Goal: Consume media (video, audio): Consume media (video, audio)

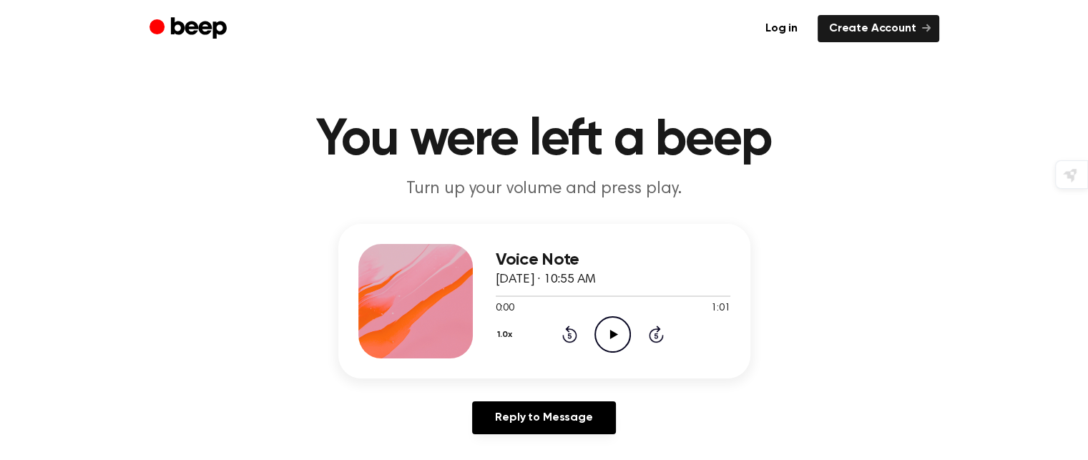
click at [611, 338] on icon "Play Audio" at bounding box center [612, 334] width 36 height 36
click at [615, 324] on icon "Pause Audio" at bounding box center [612, 334] width 36 height 36
drag, startPoint x: 574, startPoint y: 293, endPoint x: 481, endPoint y: 299, distance: 93.2
click at [481, 299] on div "Voice Note April 14, 2025 · 10:55 AM 0:21 1:01 Your browser does not support th…" at bounding box center [544, 301] width 412 height 154
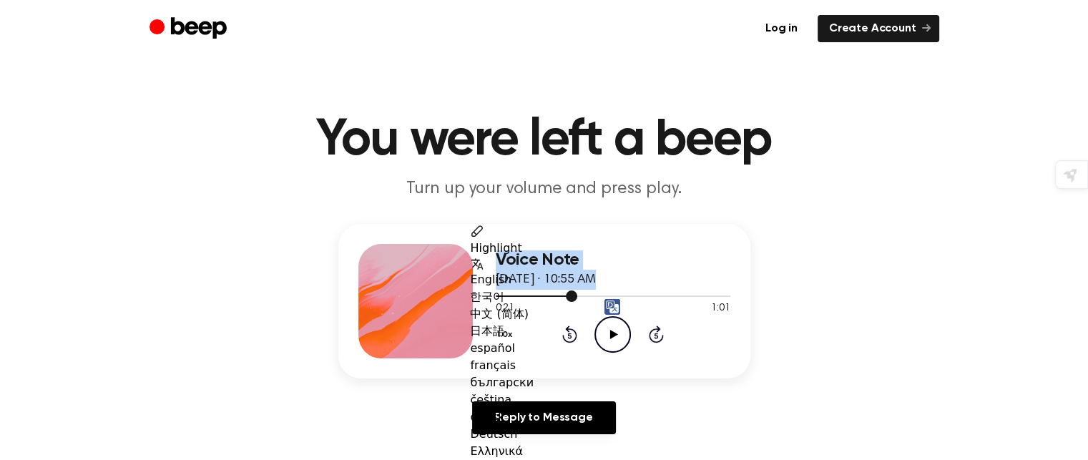
click at [498, 298] on div at bounding box center [613, 295] width 235 height 11
click at [627, 326] on icon "Play Audio" at bounding box center [612, 334] width 36 height 36
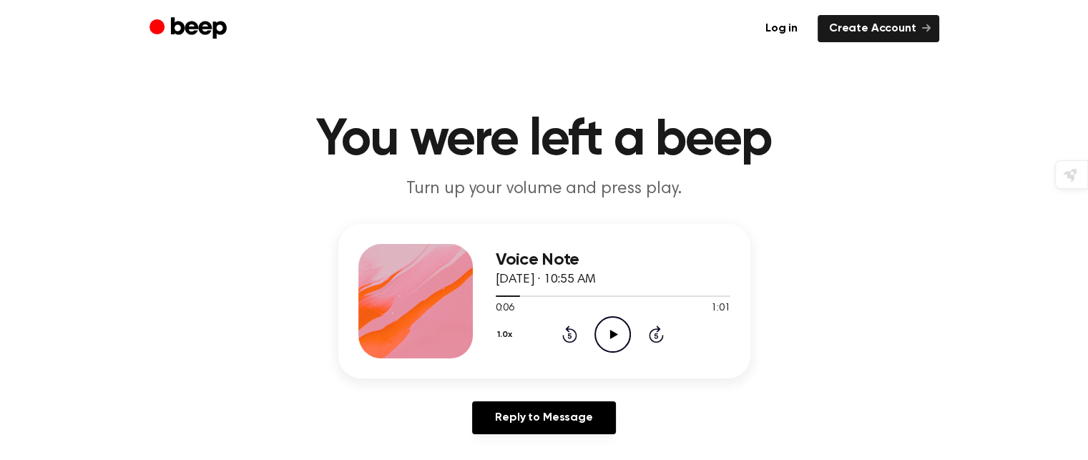
click at [606, 345] on icon "Play Audio" at bounding box center [612, 334] width 36 height 36
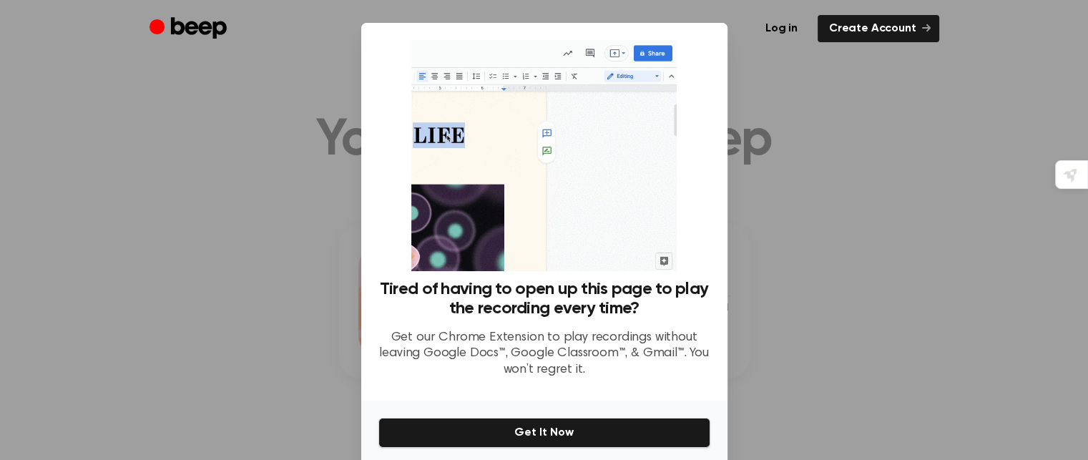
click at [805, 340] on div at bounding box center [544, 230] width 1088 height 460
click at [772, 92] on div at bounding box center [544, 230] width 1088 height 460
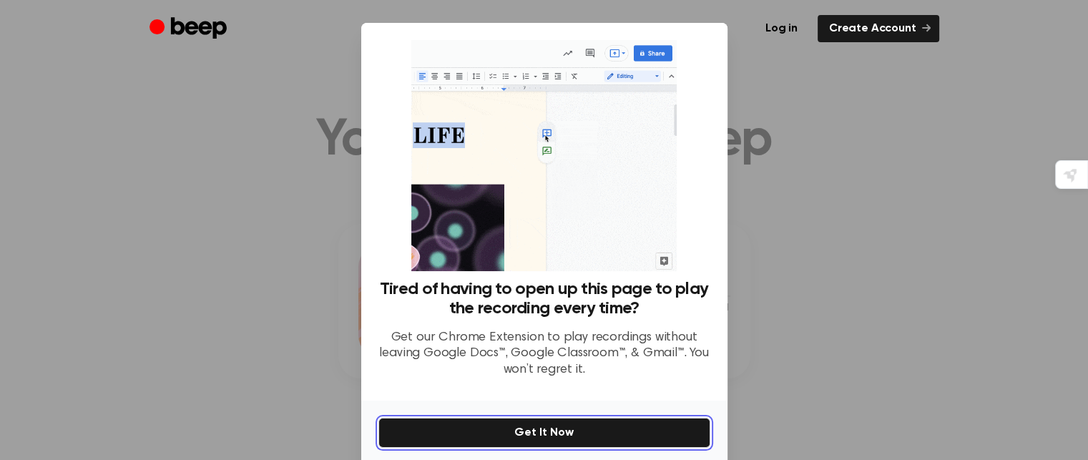
click at [595, 424] on button "Get It Now" at bounding box center [544, 433] width 332 height 30
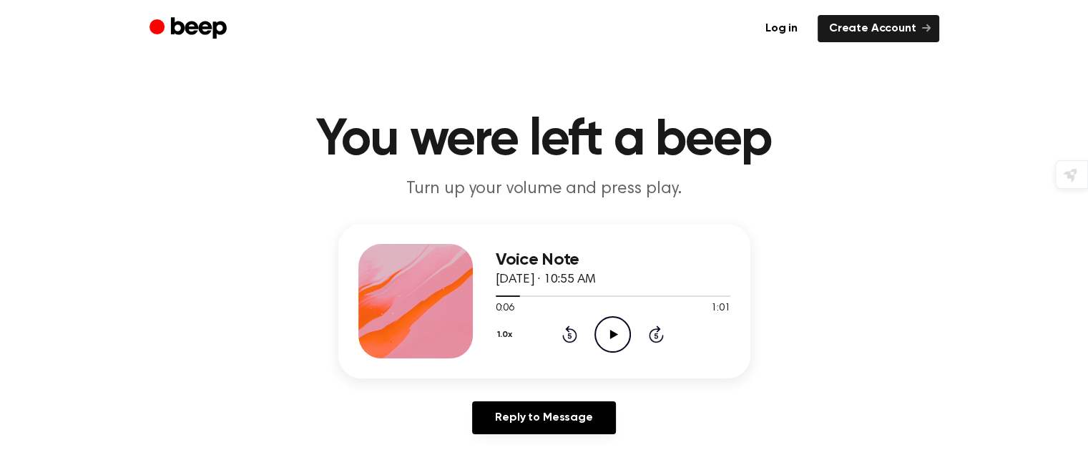
click at [607, 335] on icon "Play Audio" at bounding box center [612, 334] width 36 height 36
click at [608, 333] on icon "Play Audio" at bounding box center [612, 334] width 36 height 36
click at [609, 331] on icon "Pause Audio" at bounding box center [612, 334] width 36 height 36
click at [619, 329] on icon "Play Audio" at bounding box center [612, 334] width 36 height 36
click at [620, 333] on icon "Play Audio" at bounding box center [612, 334] width 36 height 36
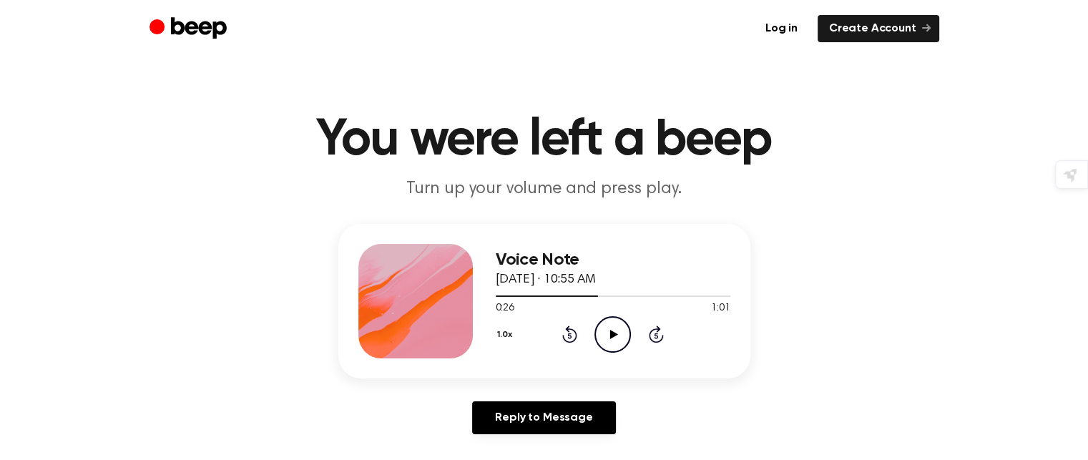
click at [602, 337] on icon "Play Audio" at bounding box center [612, 334] width 36 height 36
click at [634, 331] on div "1.0x Rewind 5 seconds Play Audio Skip 5 seconds" at bounding box center [613, 334] width 235 height 36
click at [618, 330] on icon "Play Audio" at bounding box center [612, 334] width 36 height 36
click at [607, 344] on icon "Play Audio" at bounding box center [612, 334] width 36 height 36
click at [622, 331] on icon "Play Audio" at bounding box center [612, 334] width 36 height 36
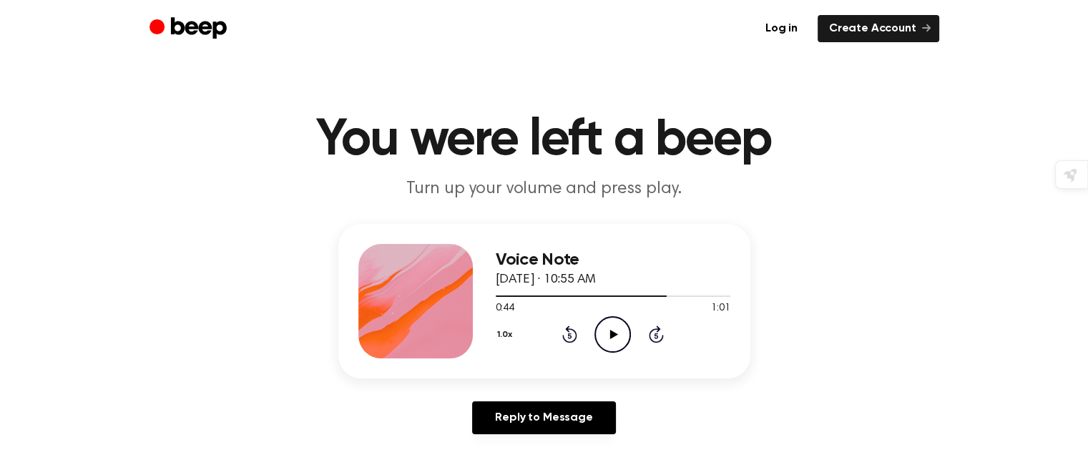
click at [624, 335] on icon "Play Audio" at bounding box center [612, 334] width 36 height 36
click at [607, 340] on icon "Play Audio" at bounding box center [612, 334] width 36 height 36
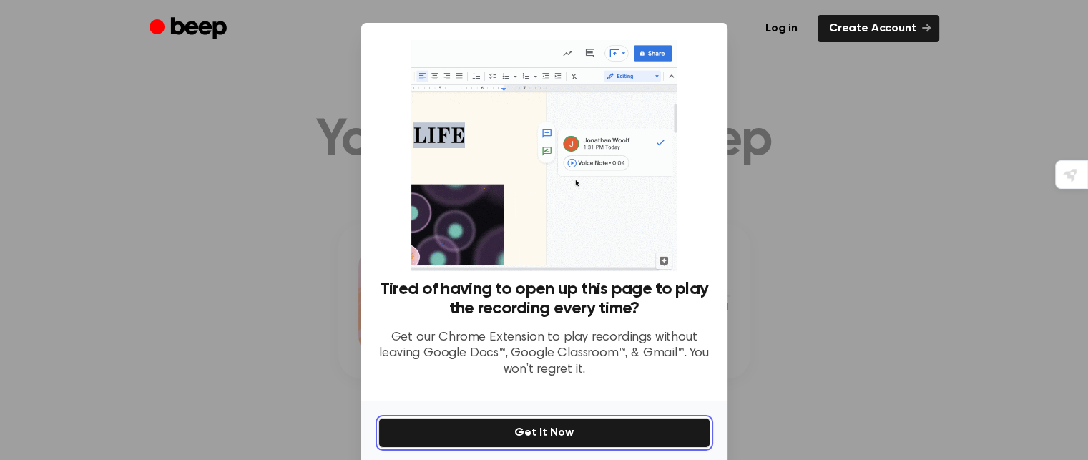
click at [582, 431] on button "Get It Now" at bounding box center [544, 433] width 332 height 30
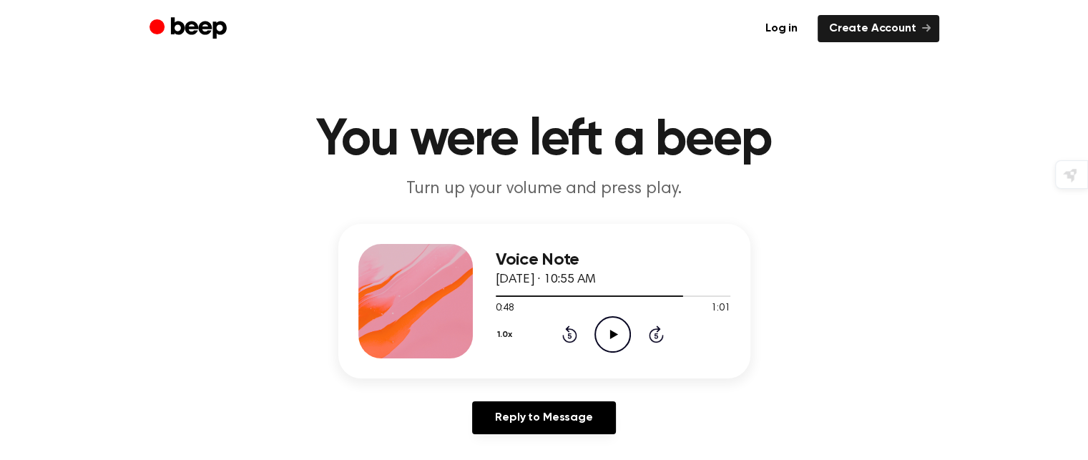
click at [610, 331] on icon at bounding box center [614, 334] width 8 height 9
click at [603, 342] on icon "Play Audio" at bounding box center [612, 334] width 36 height 36
click at [603, 342] on icon "Pause Audio" at bounding box center [612, 334] width 36 height 36
click at [569, 337] on icon "Rewind 5 seconds" at bounding box center [569, 334] width 16 height 19
click at [564, 336] on icon at bounding box center [569, 333] width 15 height 17
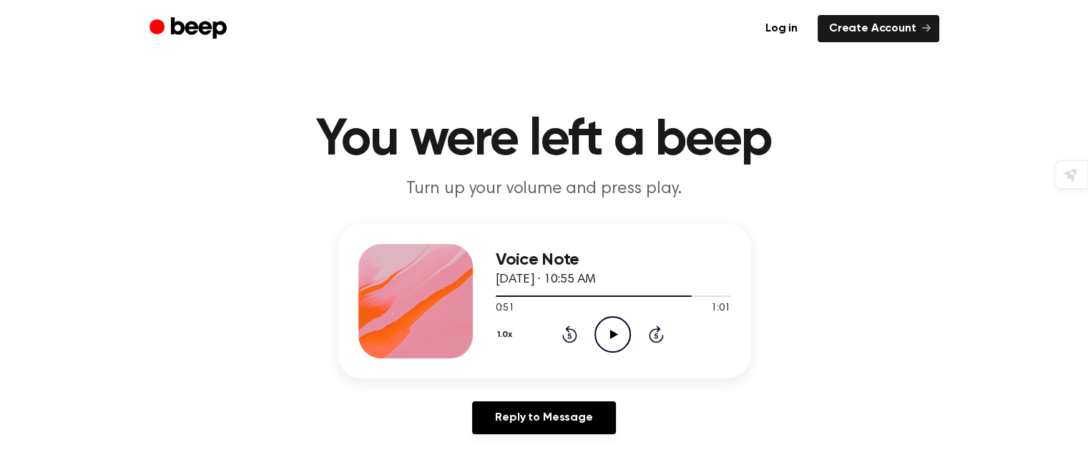
click at [617, 329] on icon "Play Audio" at bounding box center [612, 334] width 36 height 36
